Goal: Task Accomplishment & Management: Manage account settings

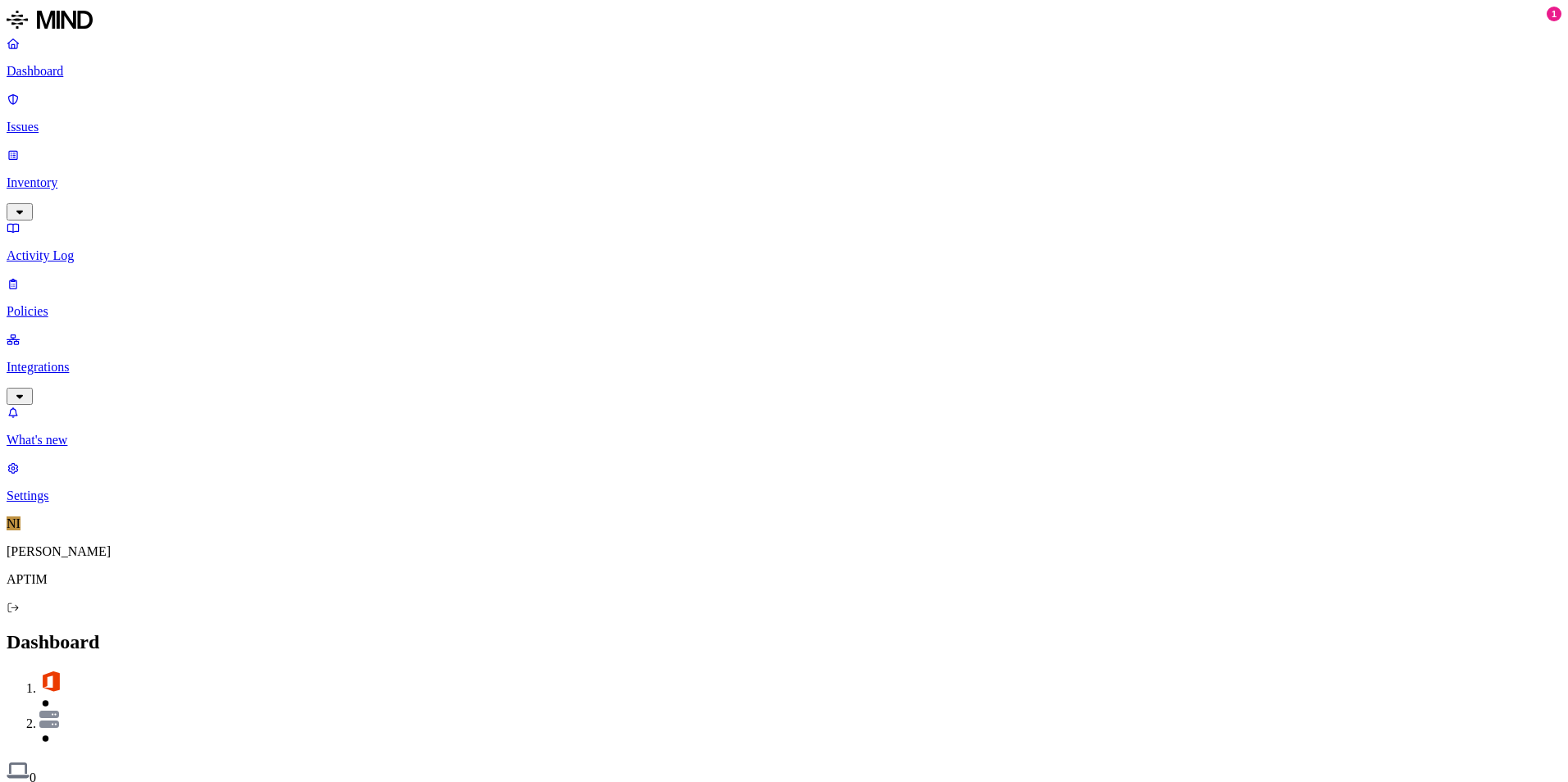
click at [85, 305] on p "Policies" at bounding box center [784, 312] width 1555 height 15
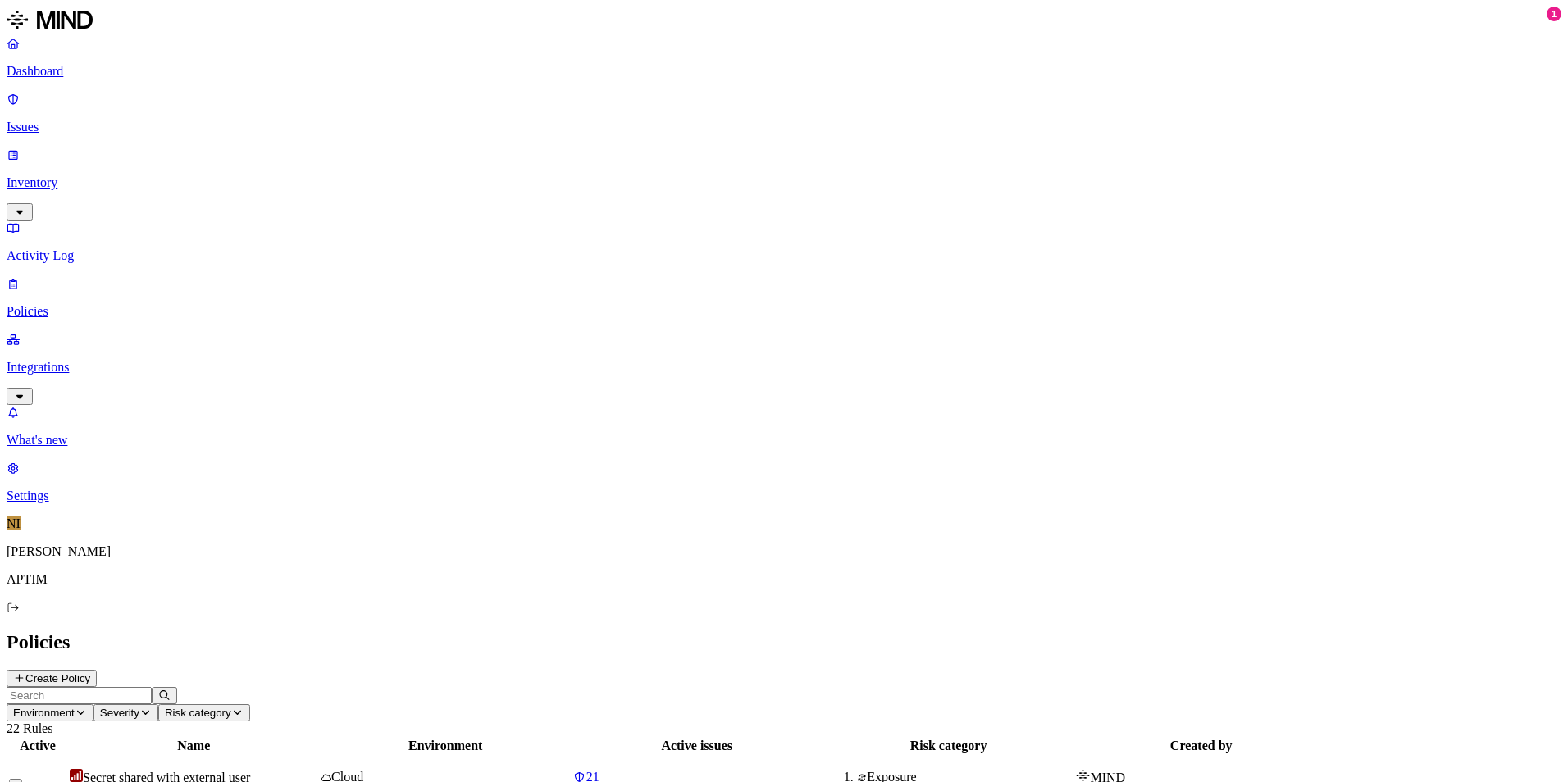
click at [112, 69] on p "Dashboard" at bounding box center [784, 71] width 1555 height 15
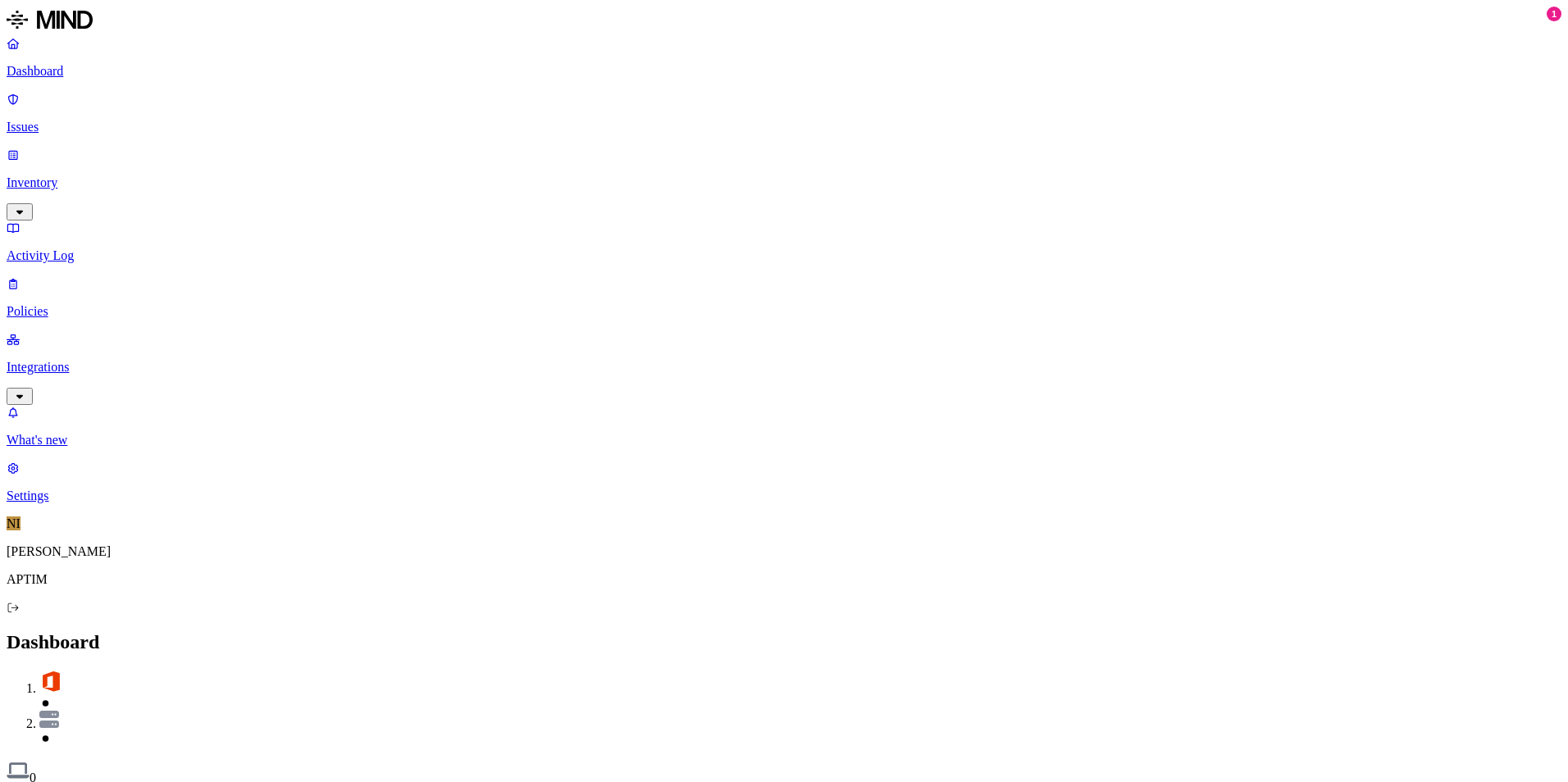
click at [64, 360] on p "Integrations" at bounding box center [784, 367] width 1555 height 15
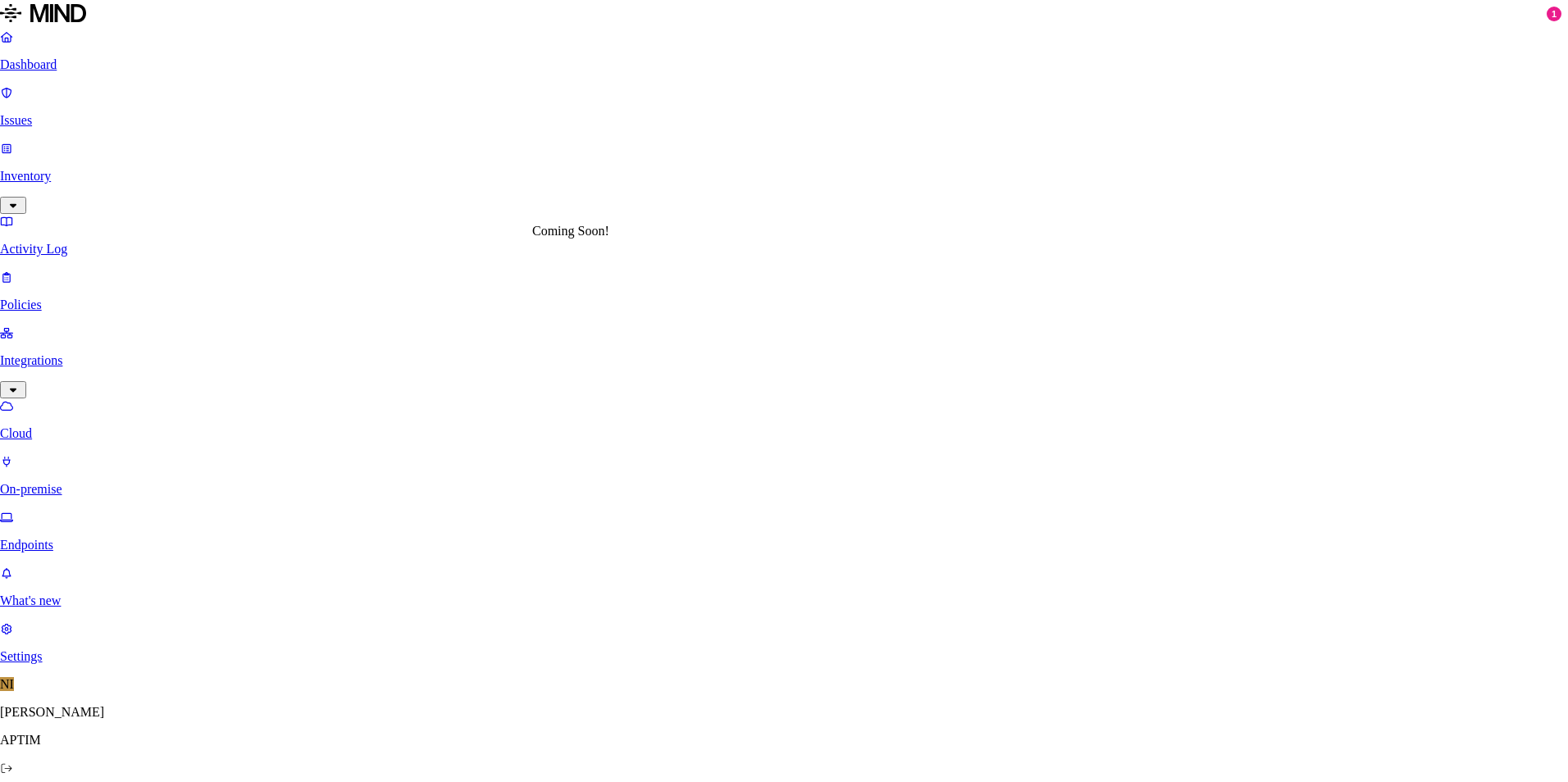
scroll to position [505, 0]
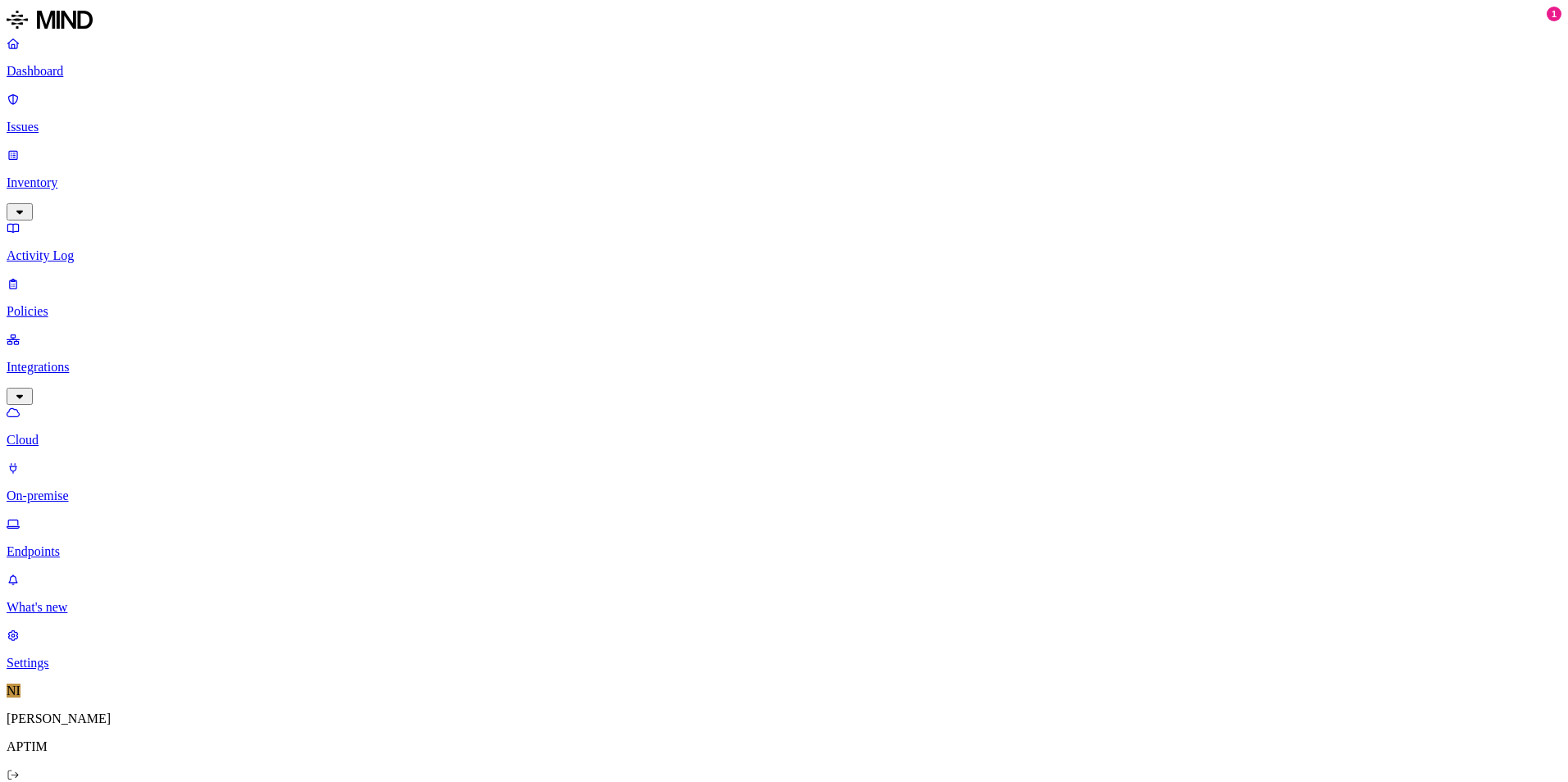
click at [113, 79] on p "Dashboard" at bounding box center [784, 71] width 1555 height 15
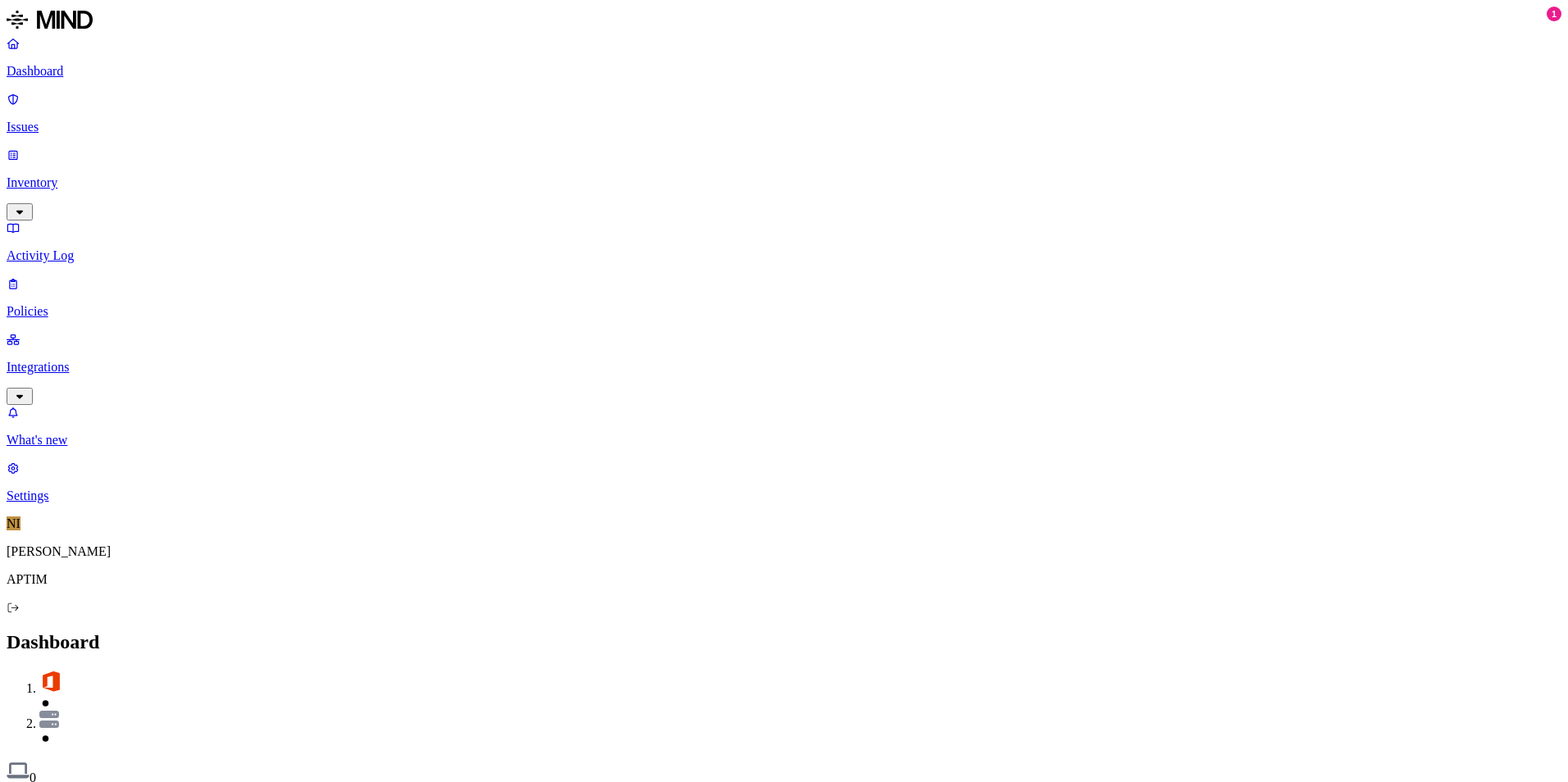
click at [127, 781] on button "Detection" at bounding box center [97, 794] width 59 height 17
click at [42, 305] on p "Policies" at bounding box center [784, 312] width 1555 height 15
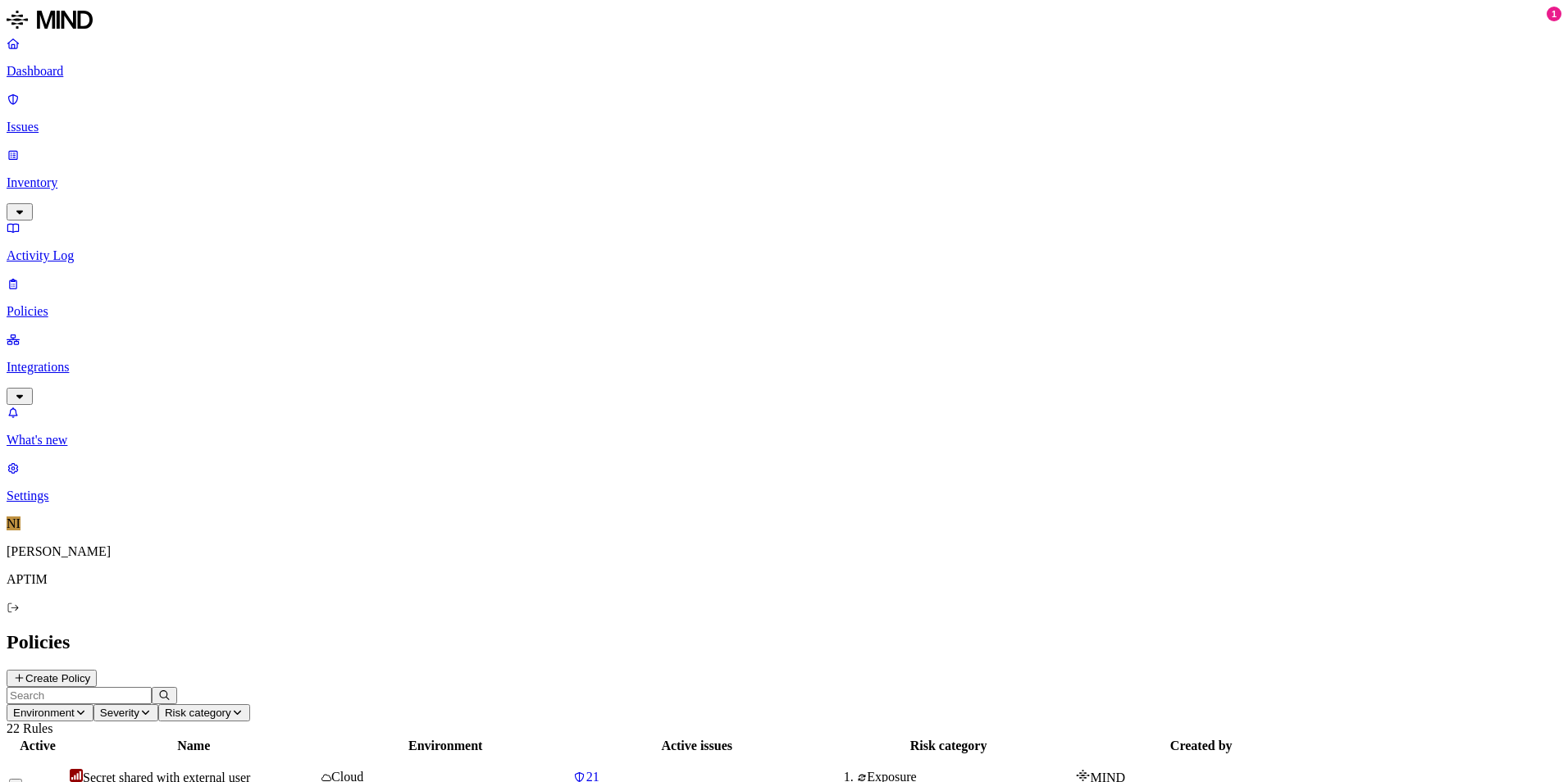
click at [65, 76] on p "Dashboard" at bounding box center [784, 71] width 1555 height 15
